Goal: Information Seeking & Learning: Find specific fact

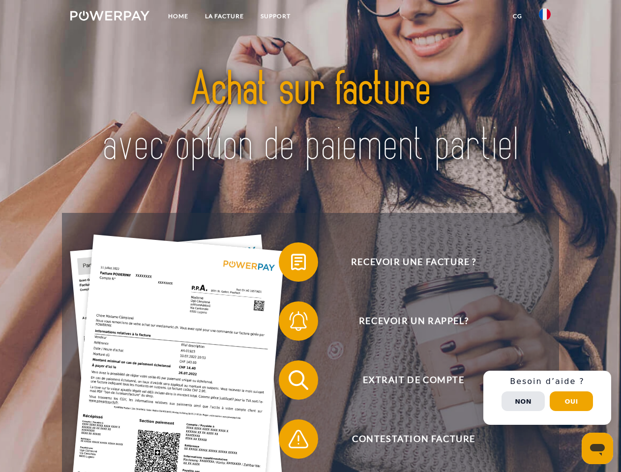
click at [110, 17] on img at bounding box center [109, 16] width 79 height 10
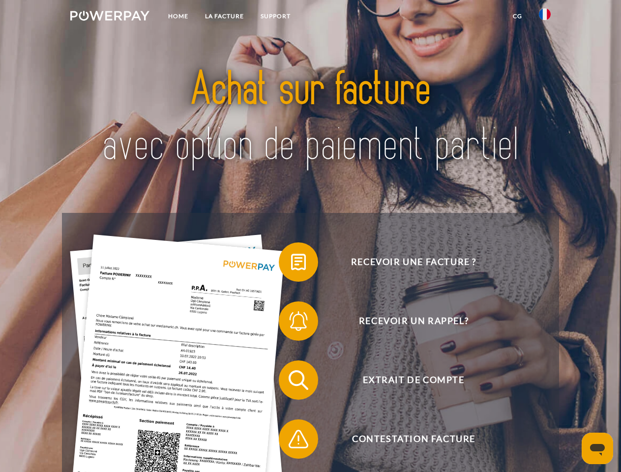
click at [545, 17] on img at bounding box center [545, 14] width 12 height 12
click at [517, 16] on link "CG" at bounding box center [517, 16] width 26 height 18
click at [291, 264] on span at bounding box center [283, 261] width 49 height 49
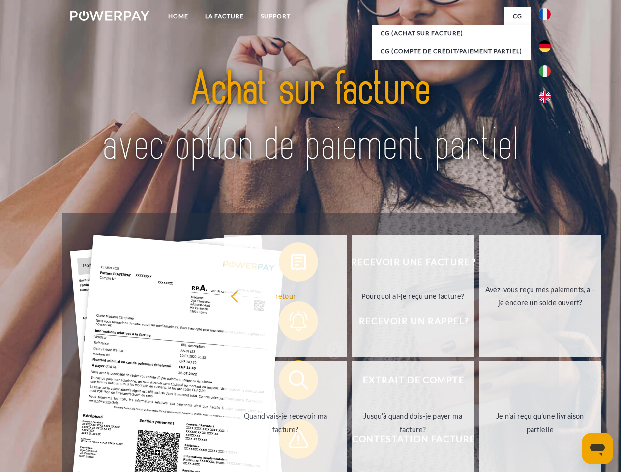
click at [291, 323] on div "Recevoir une facture ? Recevoir un rappel? Extrait de compte retour" at bounding box center [310, 409] width 496 height 393
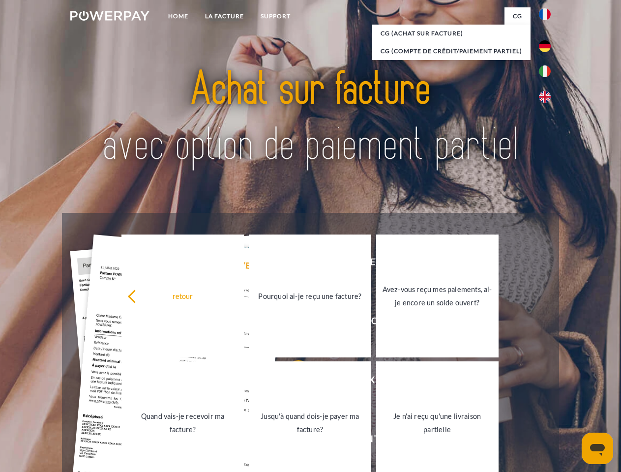
click at [291, 382] on link "Jusqu'à quand dois-je payer ma facture?" at bounding box center [310, 422] width 122 height 123
click at [291, 441] on link "Jusqu'à quand dois-je payer ma facture?" at bounding box center [310, 422] width 122 height 123
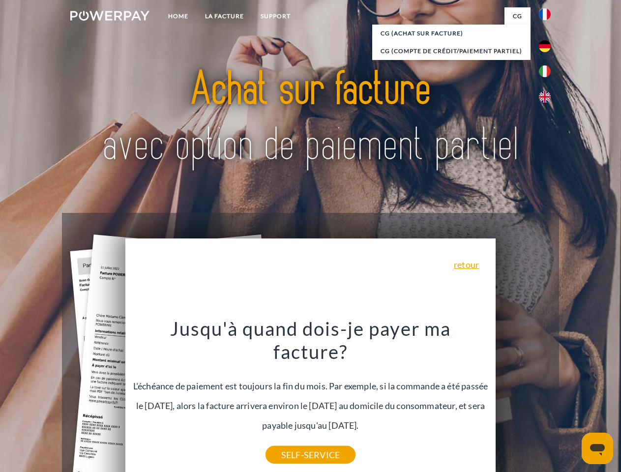
click at [523, 400] on span "Extrait de compte" at bounding box center [413, 379] width 241 height 39
click at [571, 401] on header "Home LA FACTURE Support" at bounding box center [310, 339] width 621 height 679
